Goal: Check status: Check status

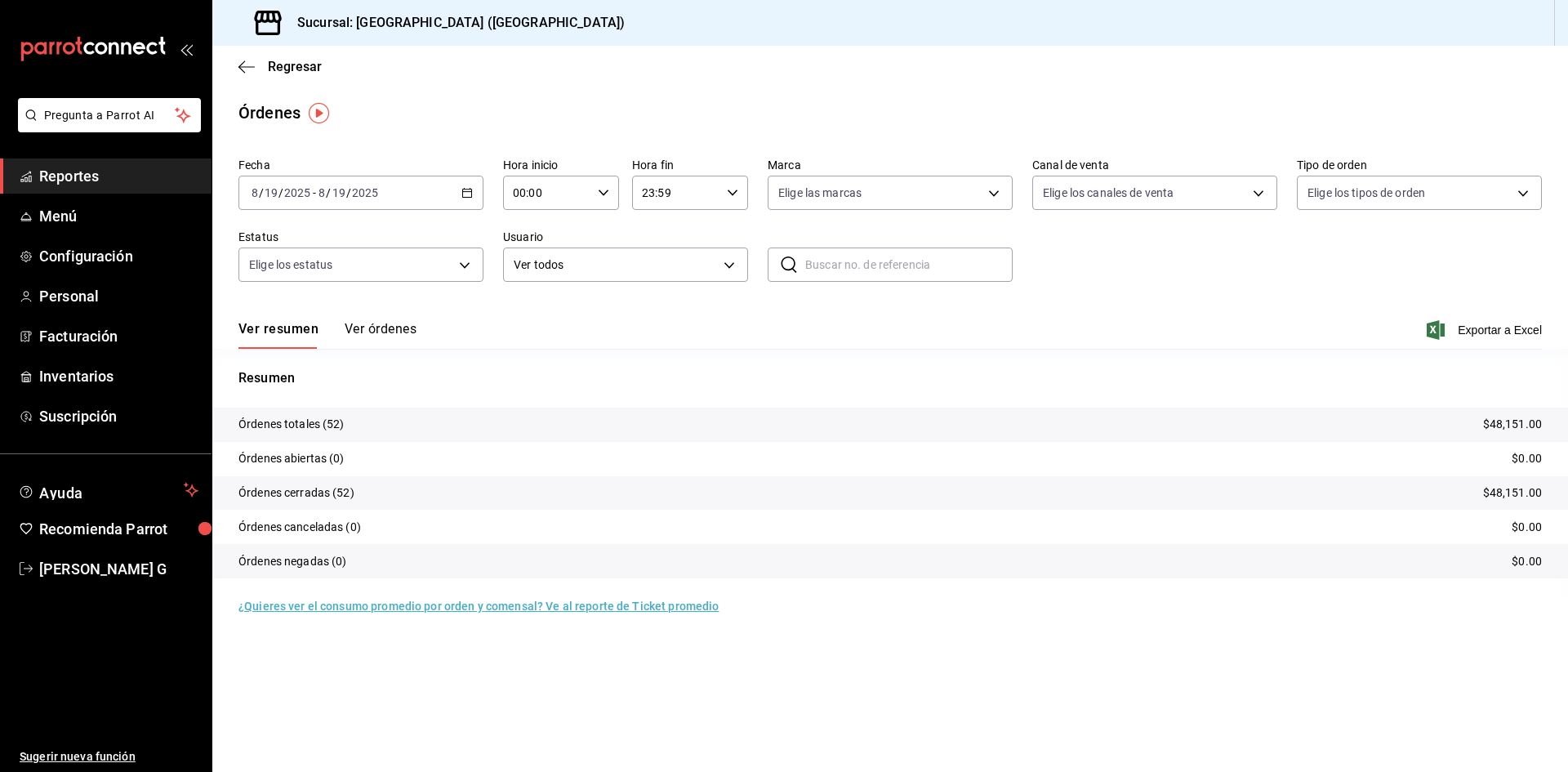
click at [369, 320] on div "Ver resumen Ver órdenes Exportar a Excel" at bounding box center [891, 325] width 1303 height 47
click at [401, 335] on button "Ver órdenes" at bounding box center [380, 335] width 72 height 27
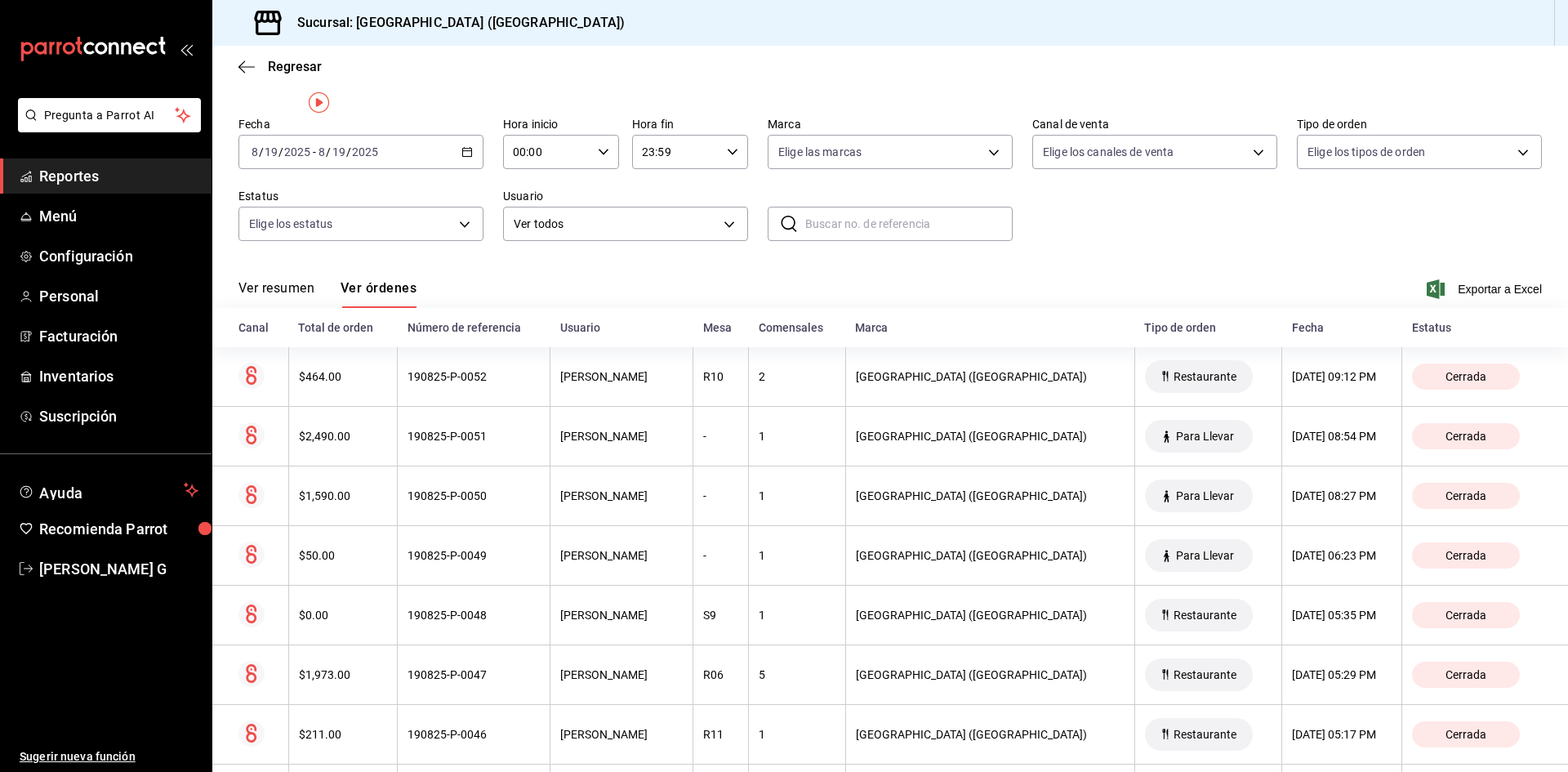
scroll to position [82, 0]
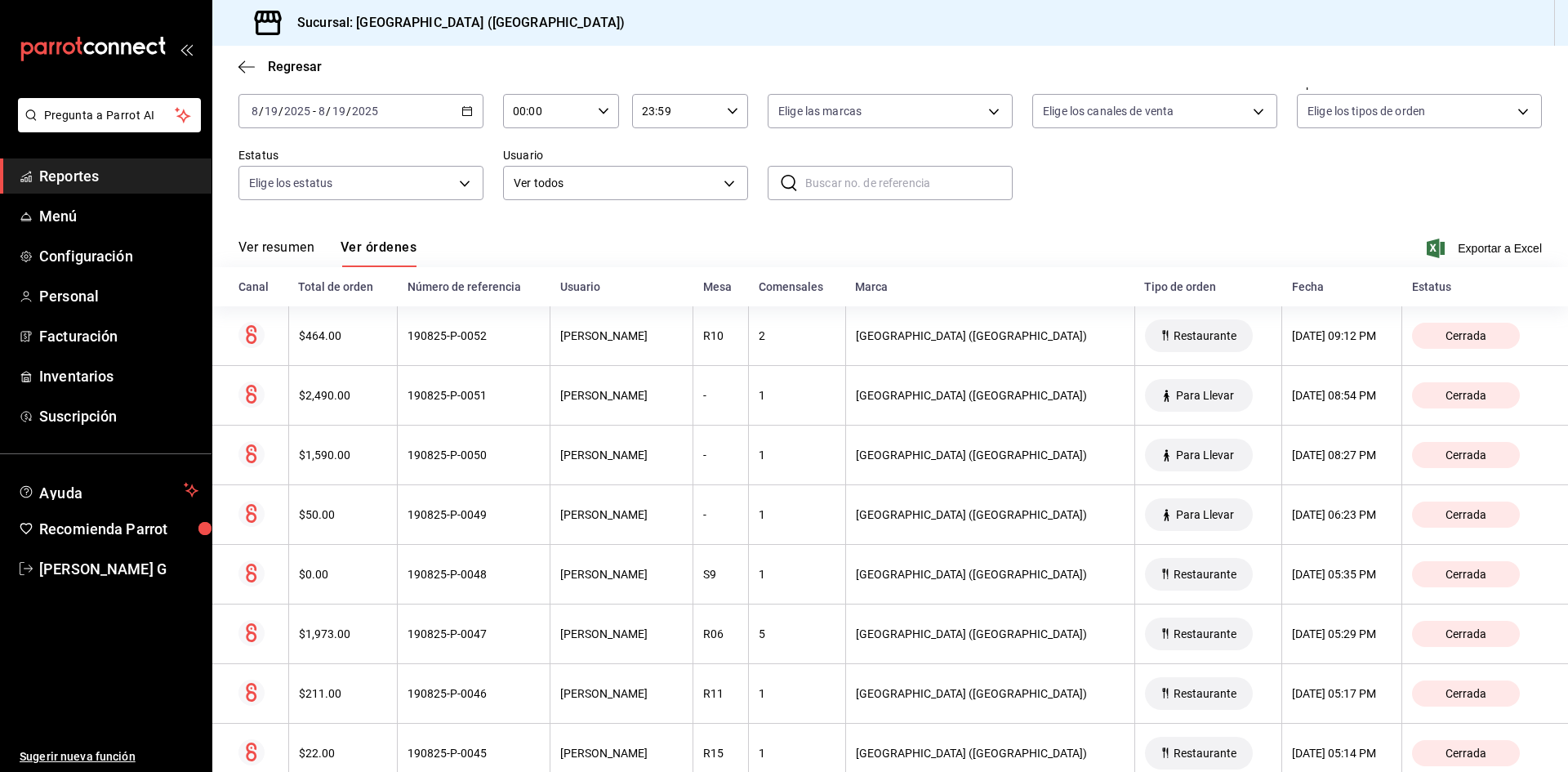
click at [581, 249] on div "Ver resumen Ver órdenes Exportar a Excel" at bounding box center [891, 243] width 1303 height 47
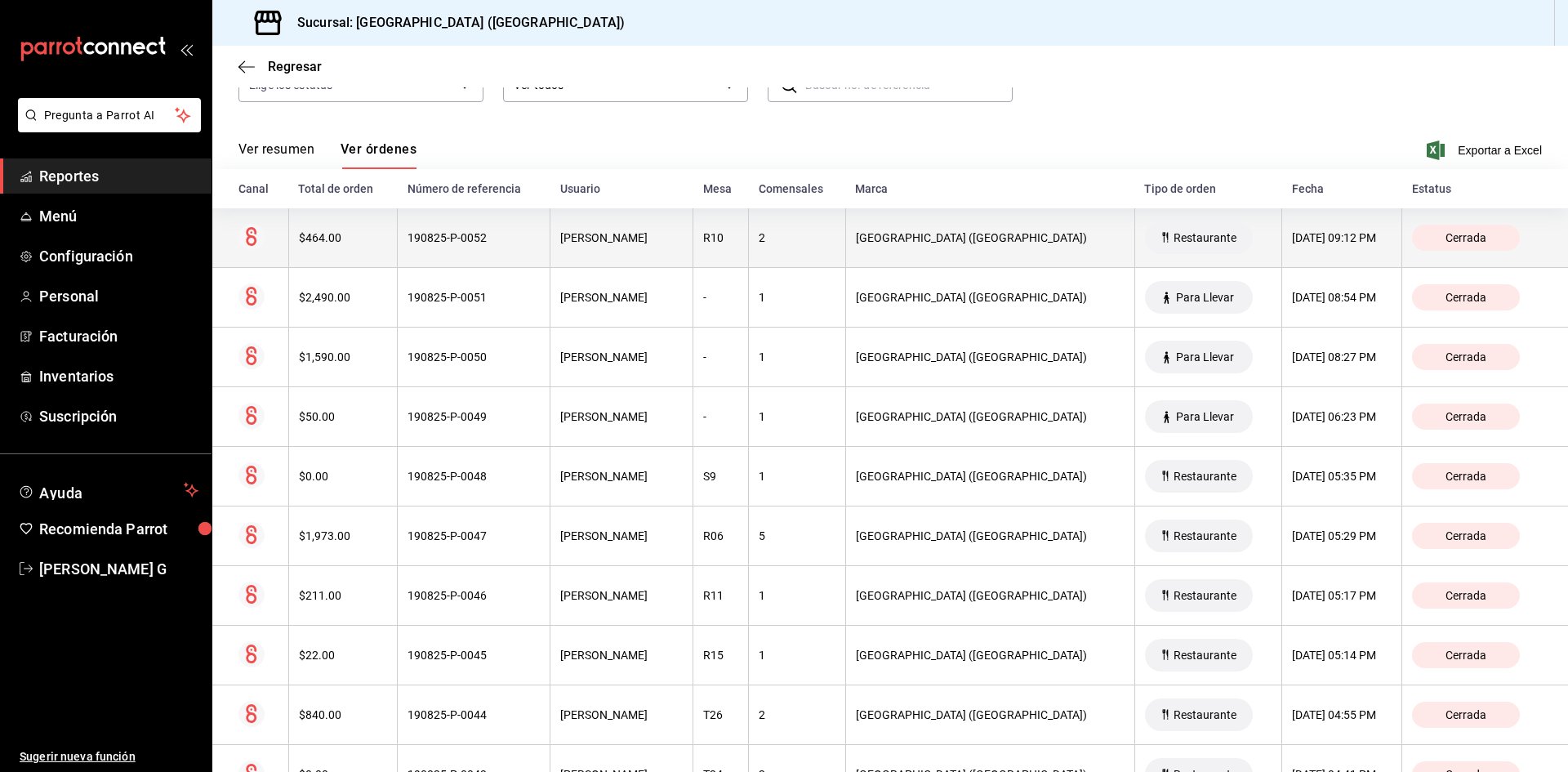
scroll to position [0, 0]
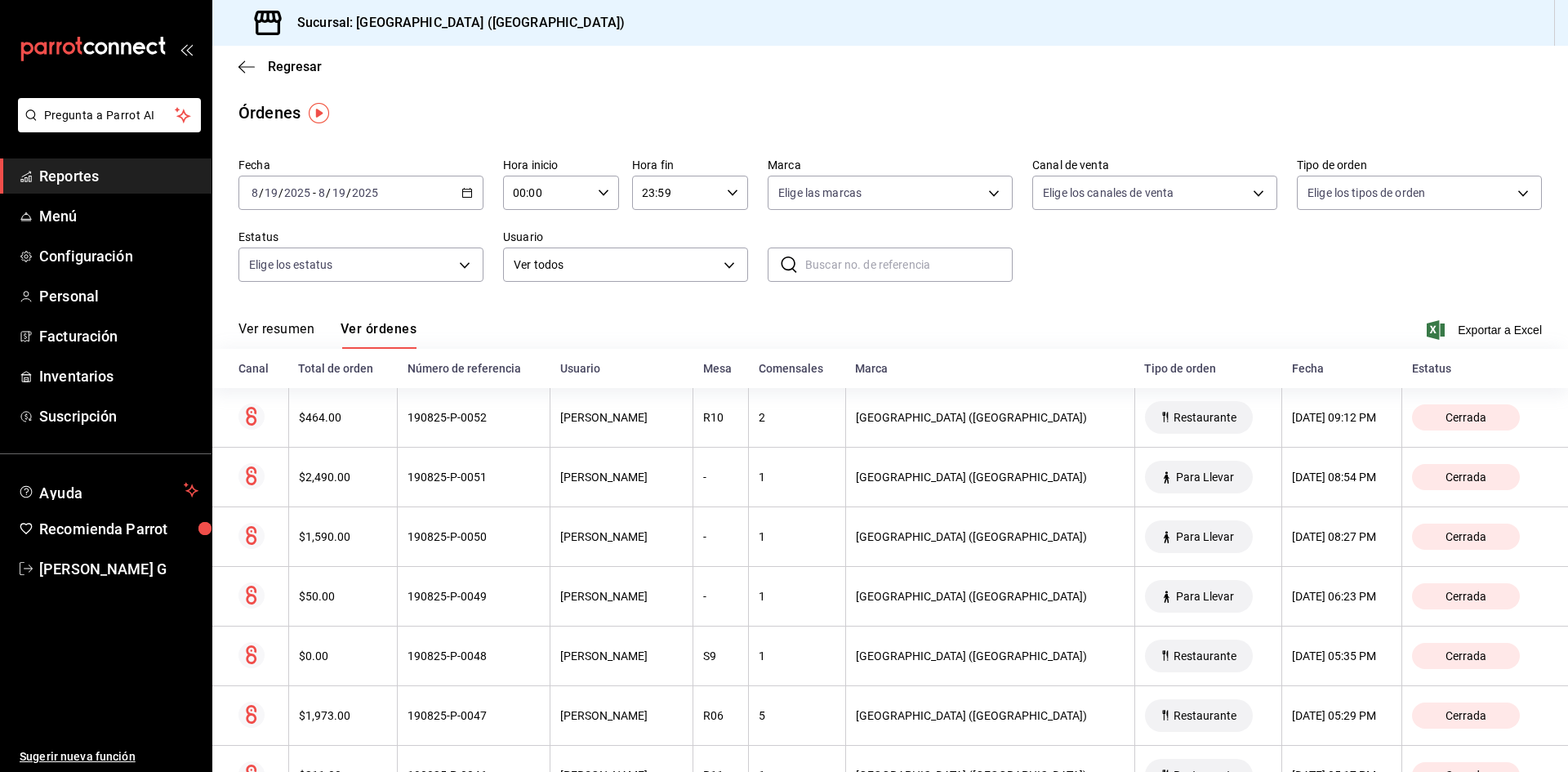
click at [262, 326] on button "Ver resumen" at bounding box center [276, 335] width 76 height 27
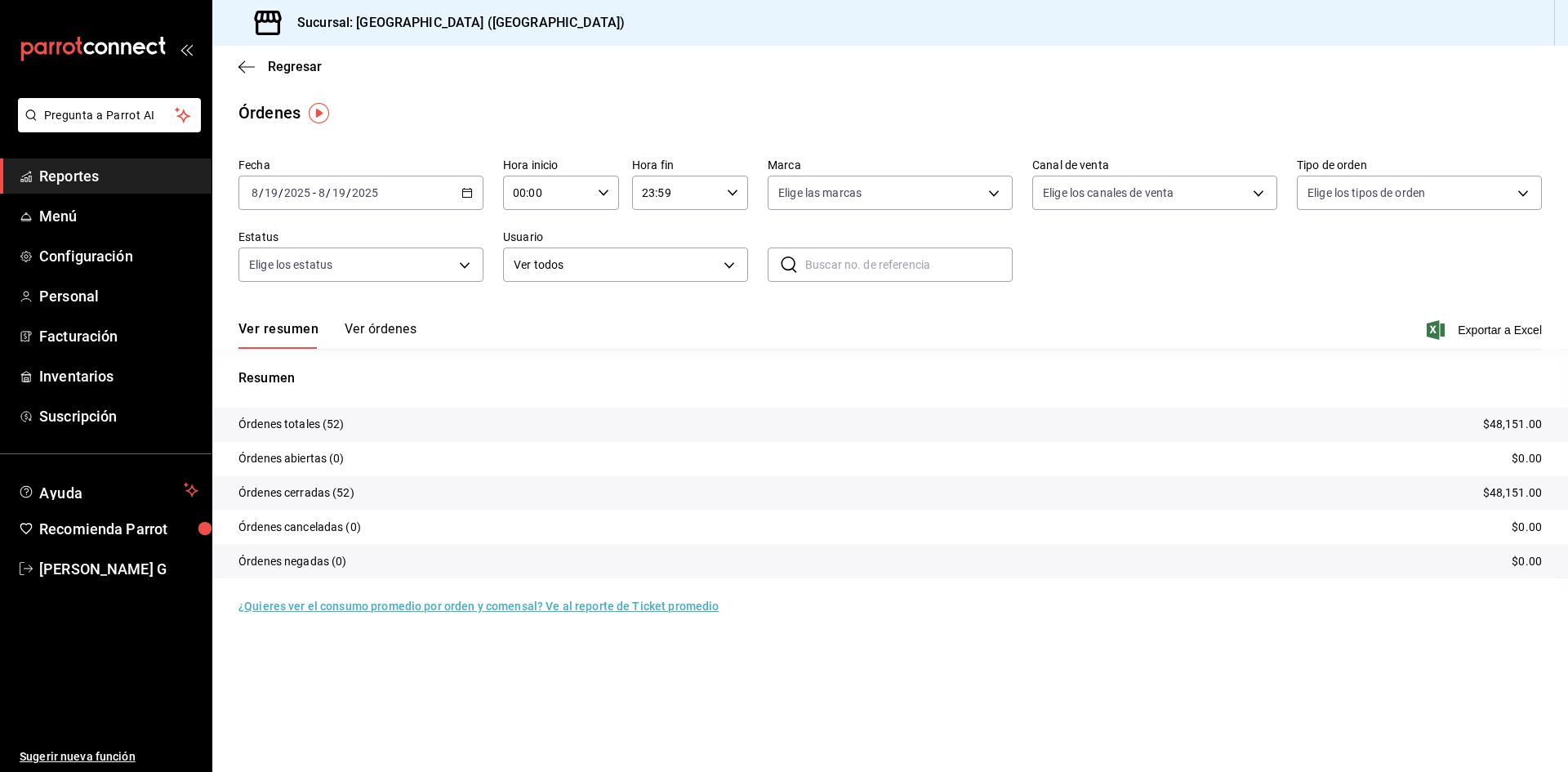
click at [363, 186] on div "[DATE] [DATE] - [DATE] [DATE]" at bounding box center [361, 192] width 245 height 34
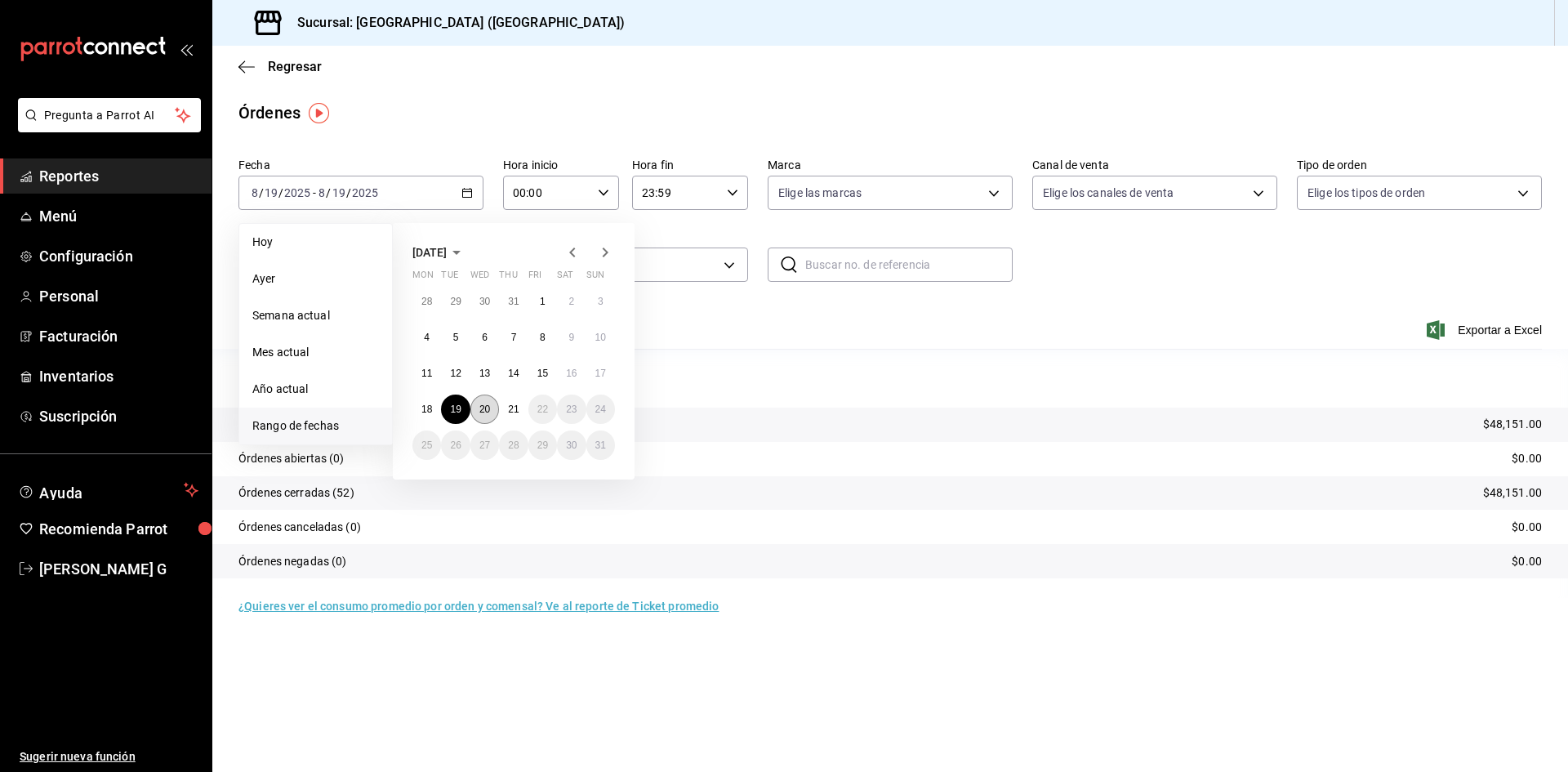
click at [479, 409] on abbr "20" at bounding box center [484, 410] width 11 height 12
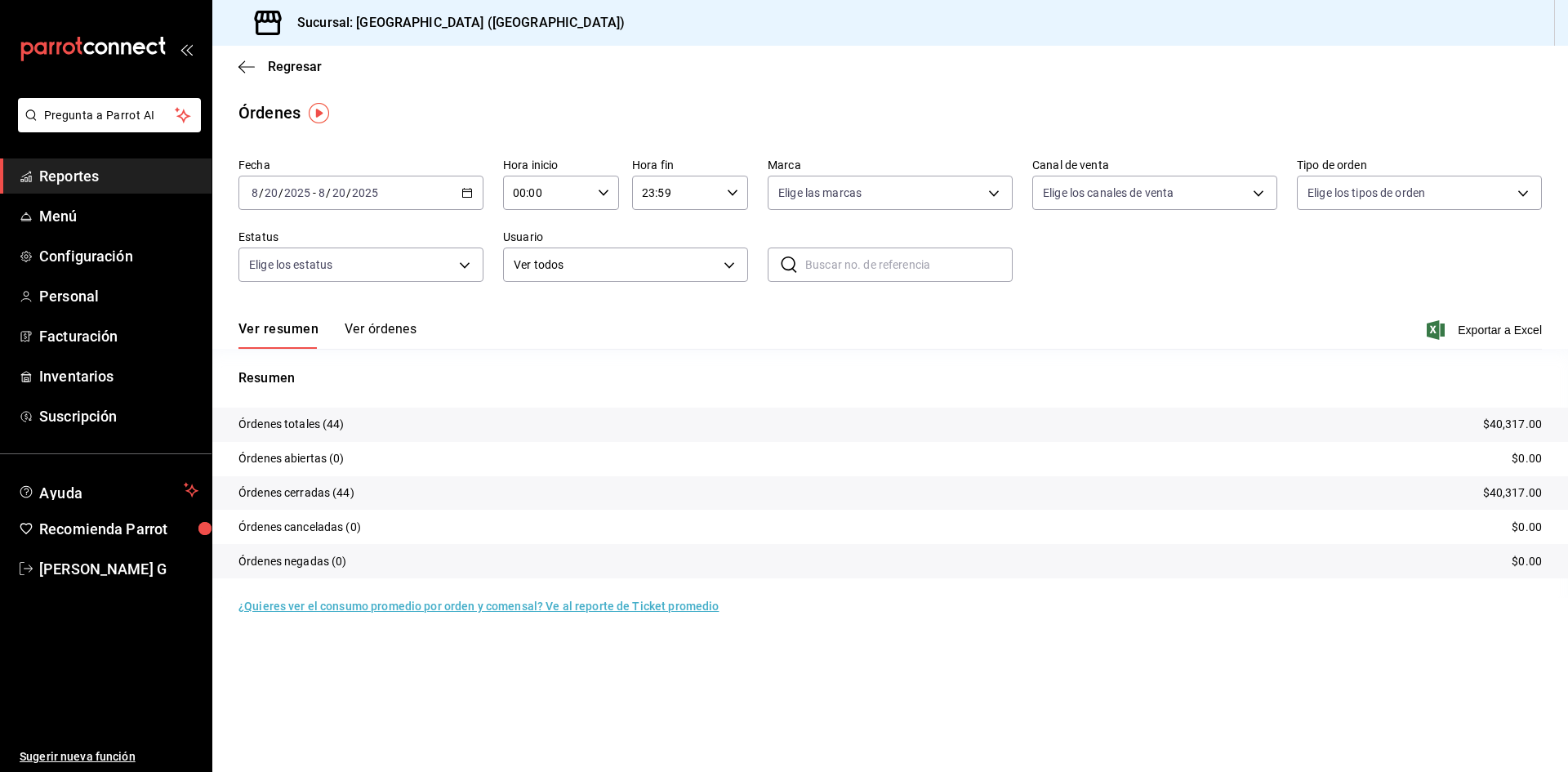
click at [397, 325] on button "Ver órdenes" at bounding box center [380, 335] width 72 height 27
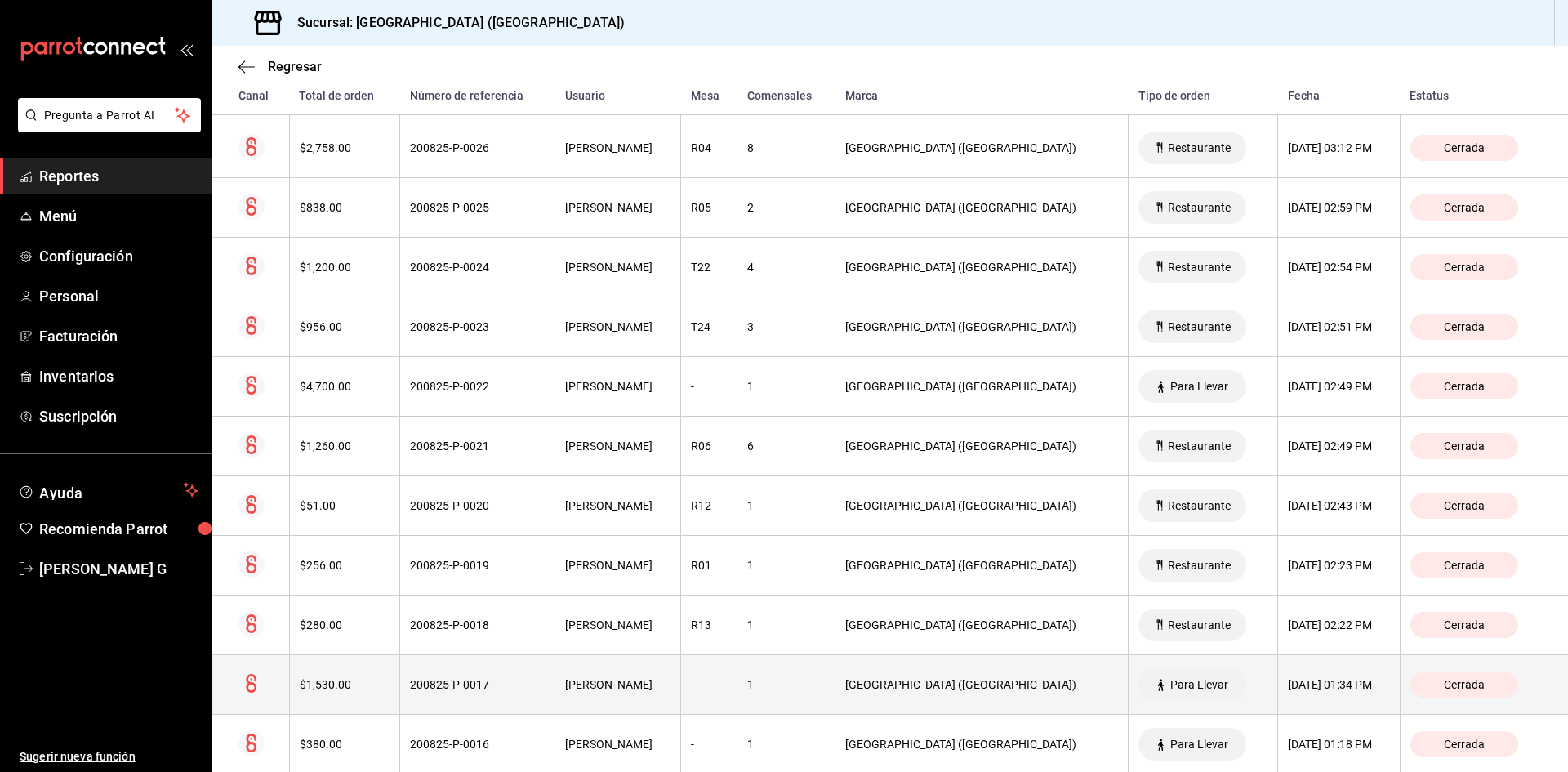
scroll to position [1501, 0]
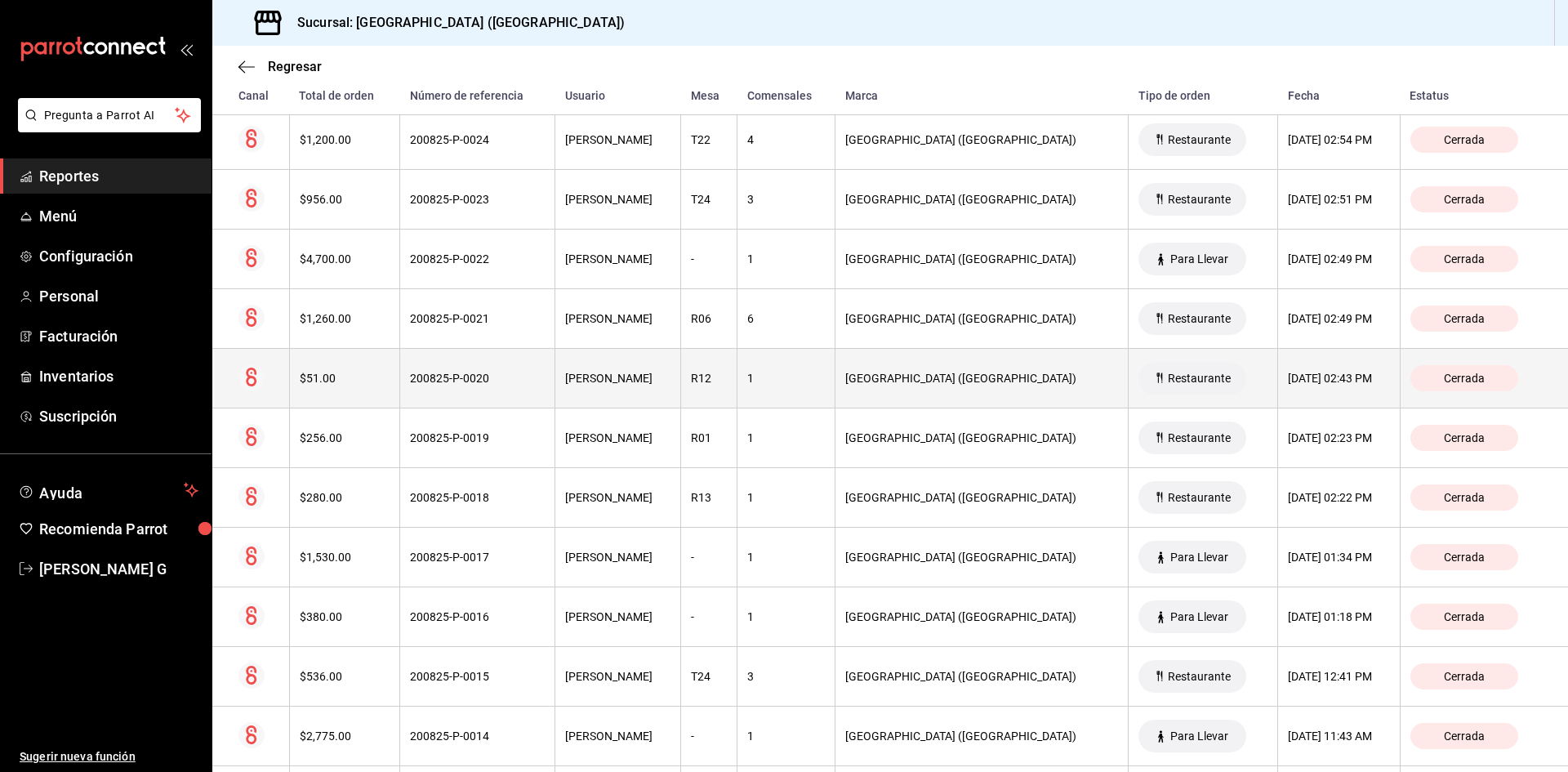
click at [341, 385] on div "$51.00" at bounding box center [345, 378] width 90 height 13
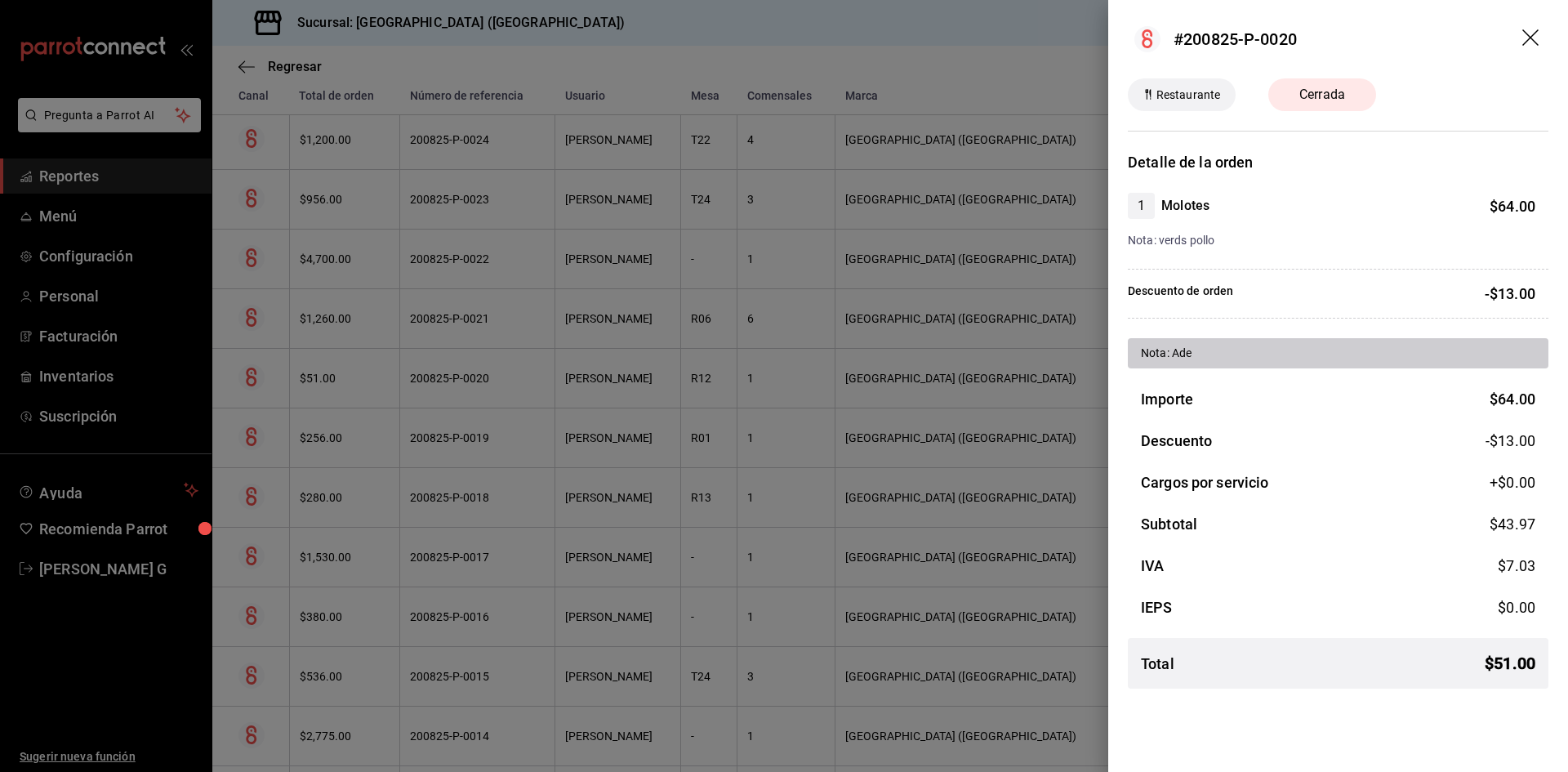
click at [1533, 41] on icon "drag" at bounding box center [1531, 37] width 17 height 17
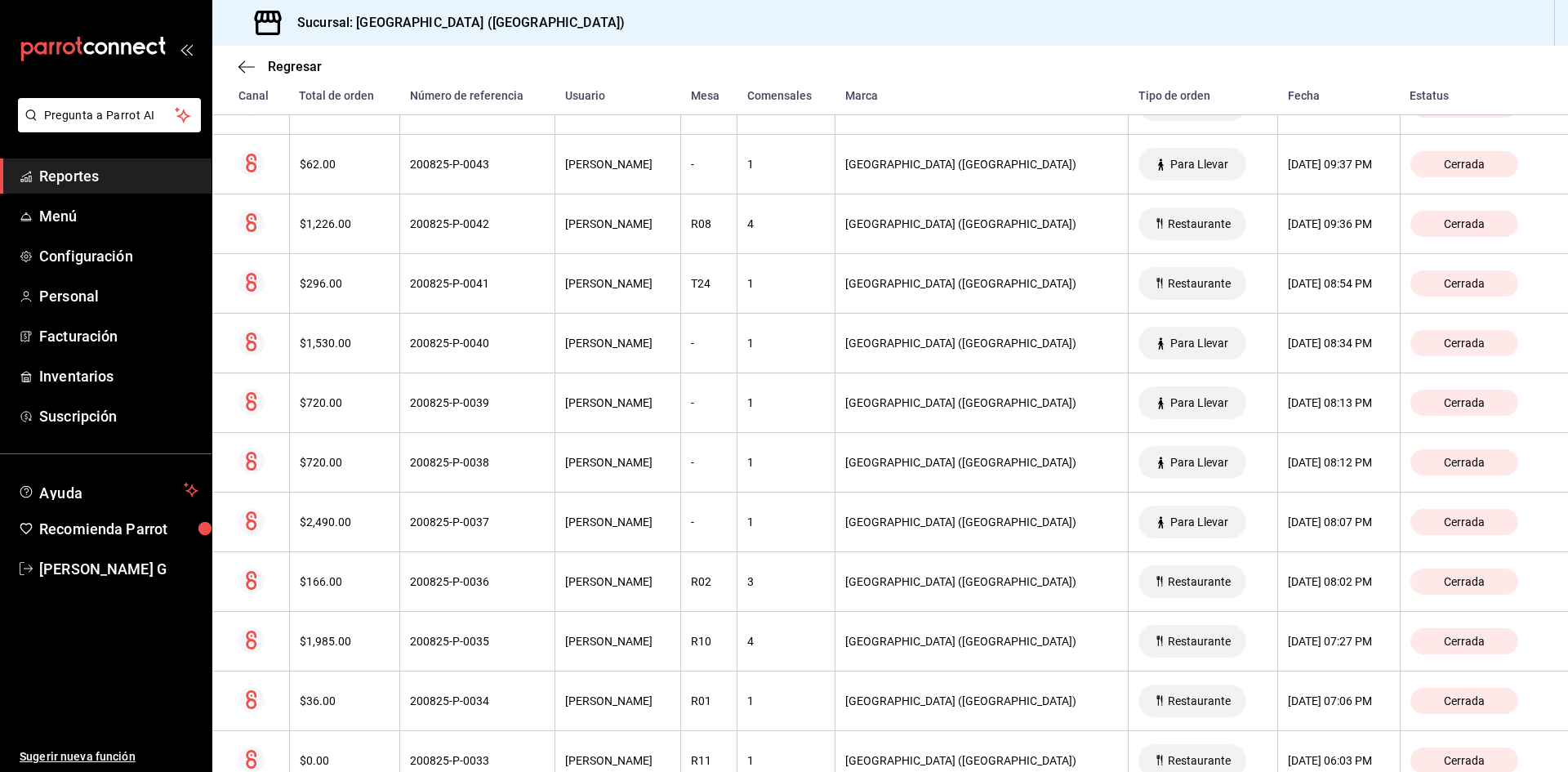
scroll to position [0, 0]
